Goal: Task Accomplishment & Management: Manage account settings

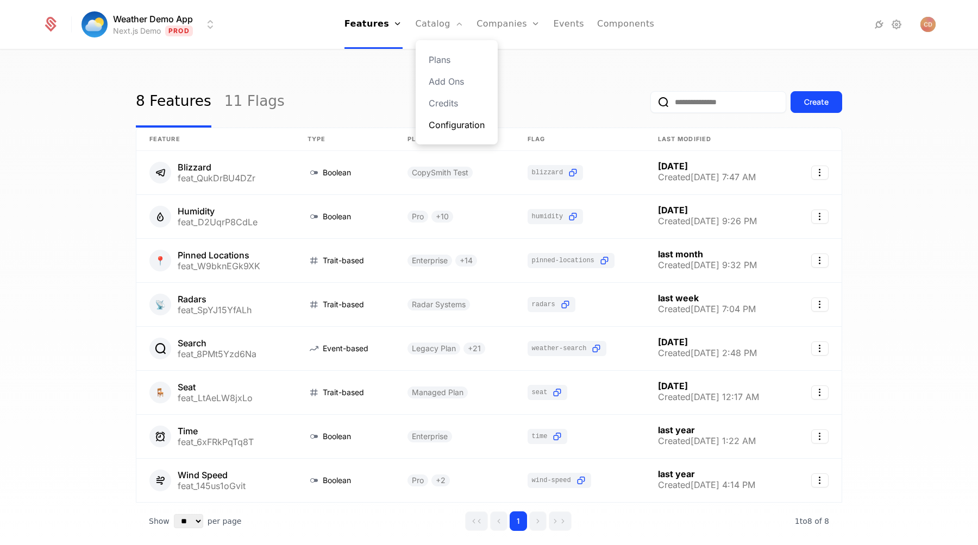
click at [455, 128] on link "Configuration" at bounding box center [457, 124] width 56 height 13
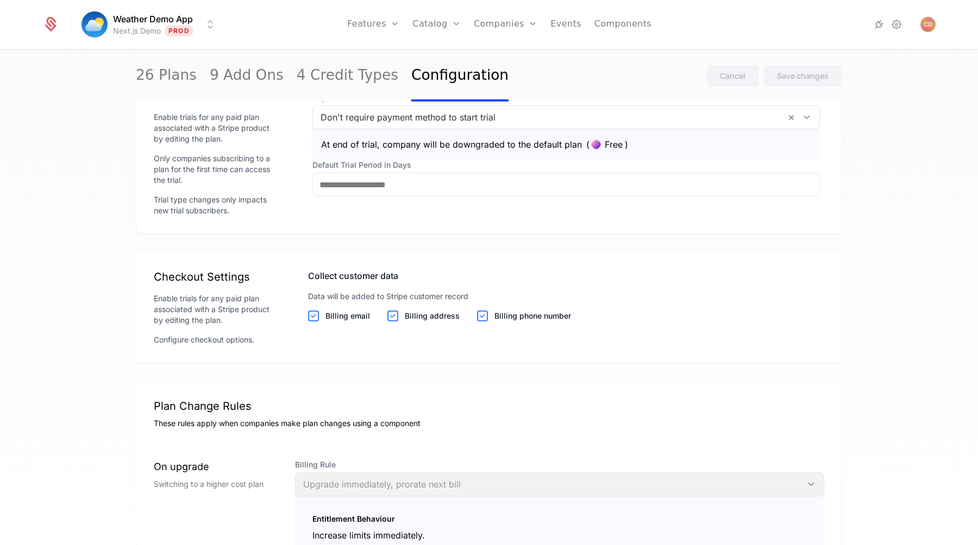
scroll to position [1154, 0]
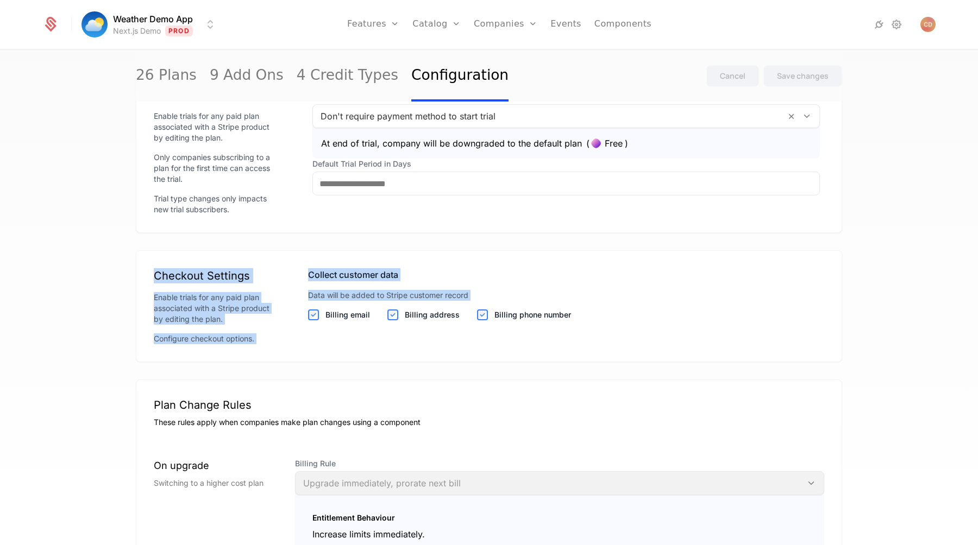
drag, startPoint x: 156, startPoint y: 273, endPoint x: 601, endPoint y: 317, distance: 446.5
click at [601, 317] on div "Checkout Settings Enable trials for any paid plan associated with a Stripe prod…" at bounding box center [489, 306] width 670 height 76
copy div "Checkout Settings Enable trials for any paid plan associated with a Stripe prod…"
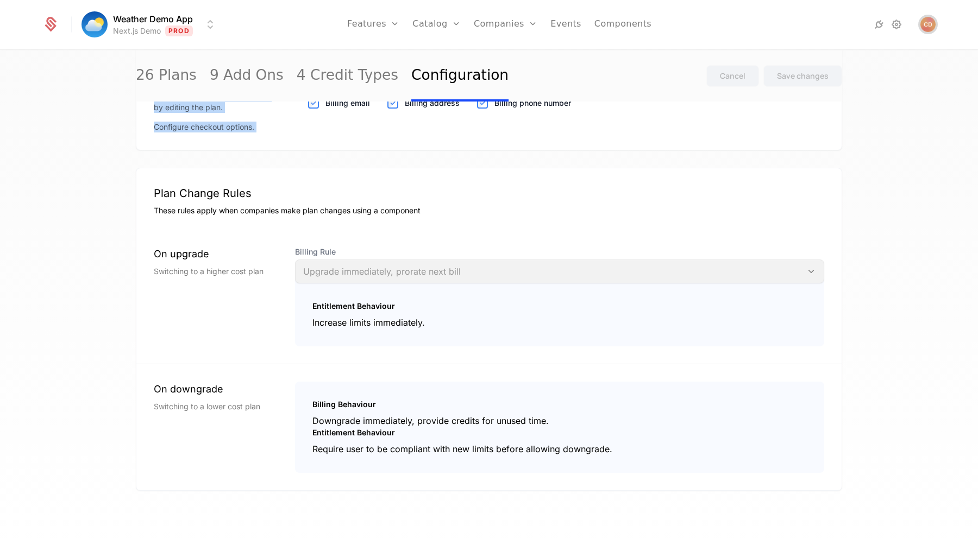
click at [928, 27] on img "Open user button" at bounding box center [927, 24] width 15 height 15
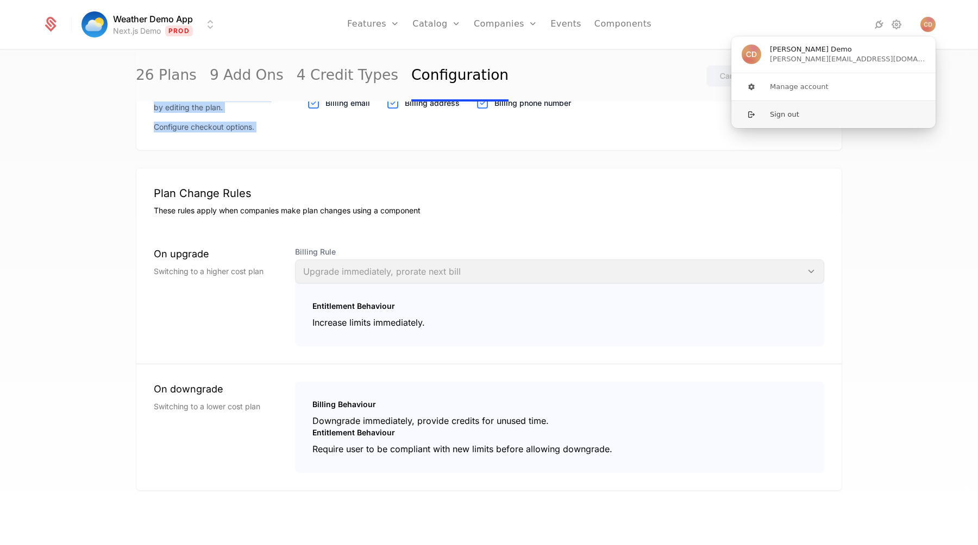
click at [835, 119] on button "Sign out" at bounding box center [833, 114] width 205 height 28
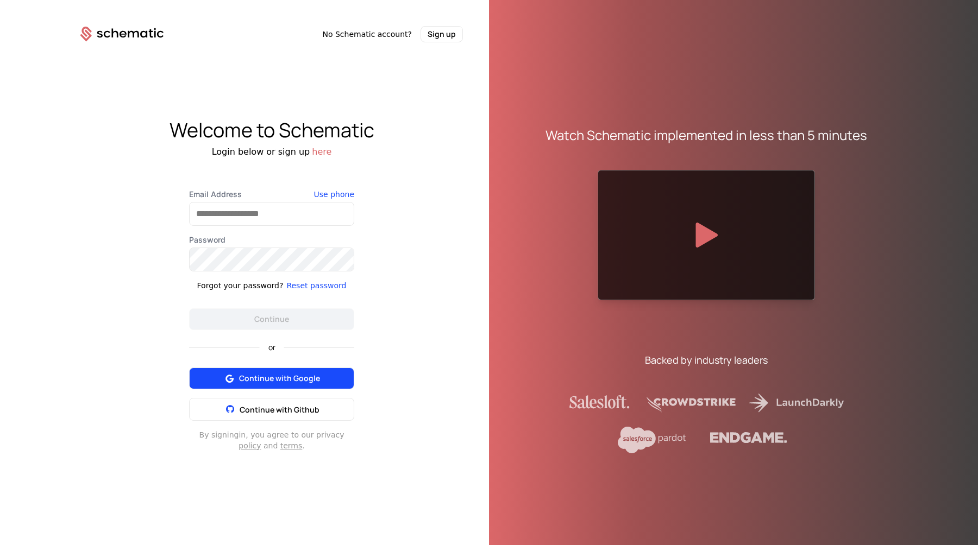
click at [278, 380] on span "Continue with Google" at bounding box center [279, 378] width 81 height 11
